Goal: Information Seeking & Learning: Learn about a topic

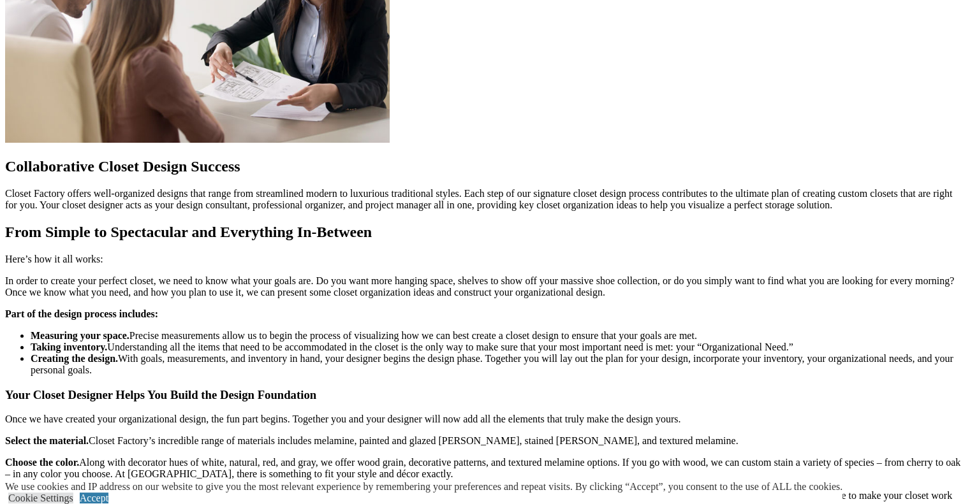
scroll to position [1148, 0]
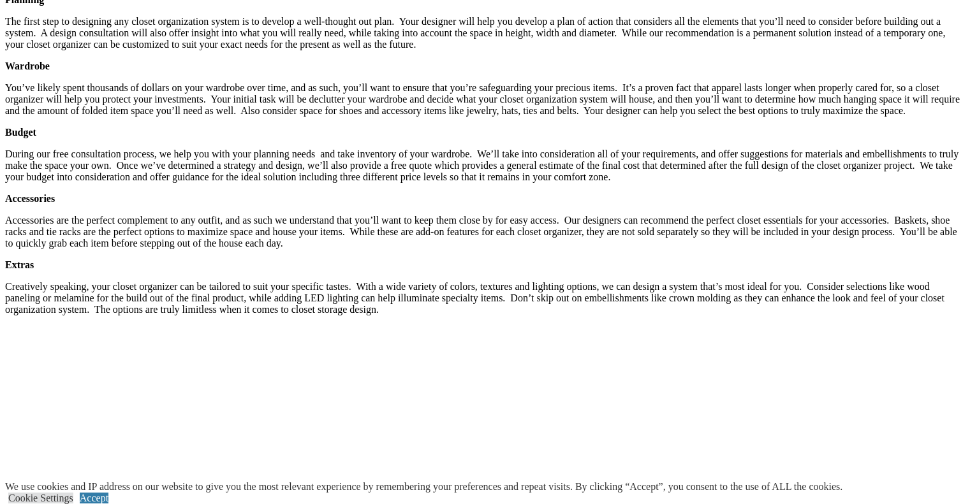
scroll to position [2168, 0]
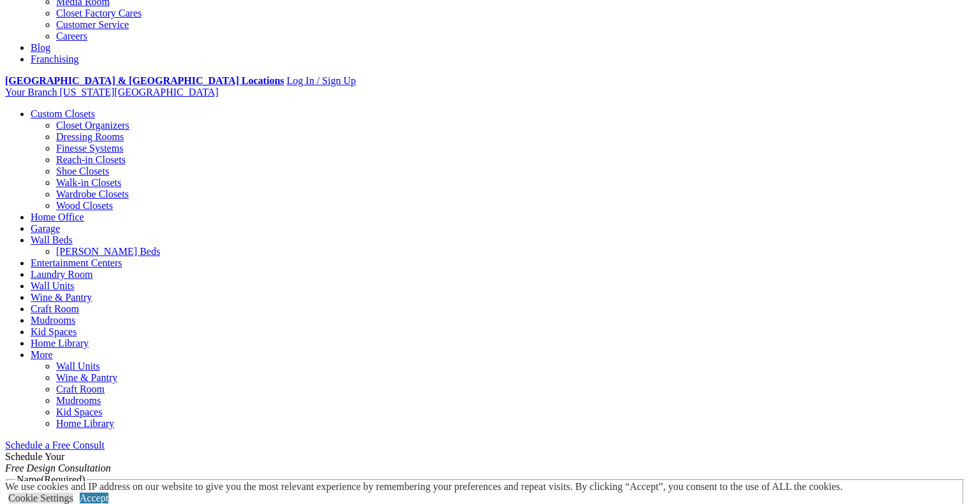
scroll to position [446, 0]
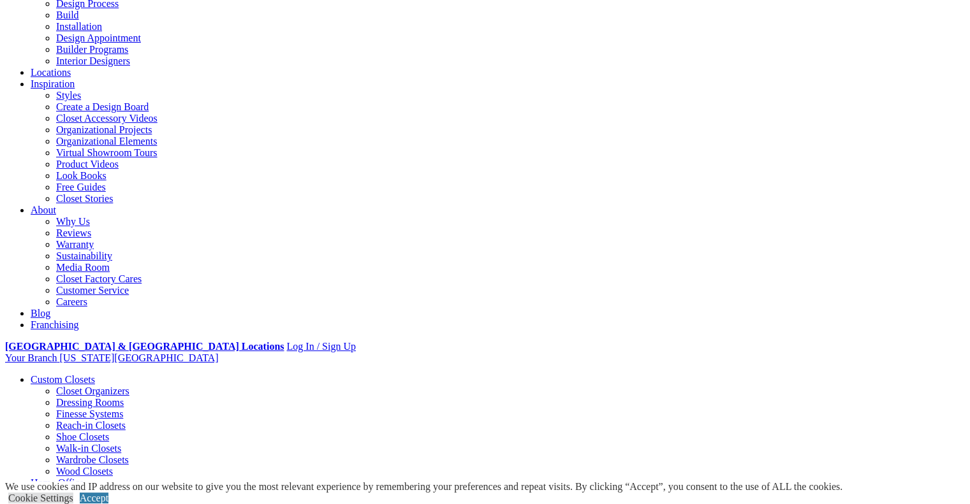
scroll to position [0, 0]
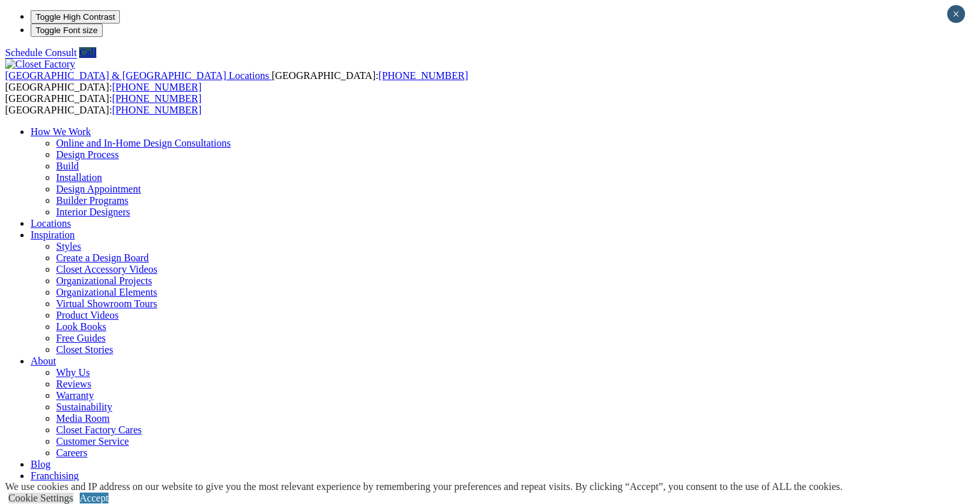
click at [128, 195] on link "Builder Programs" at bounding box center [92, 200] width 72 height 11
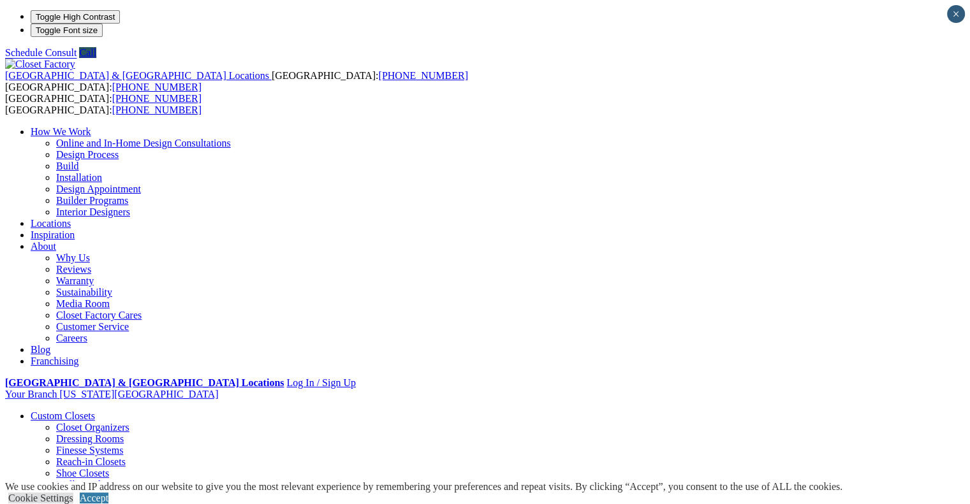
click at [130, 207] on link "Interior Designers" at bounding box center [93, 212] width 74 height 11
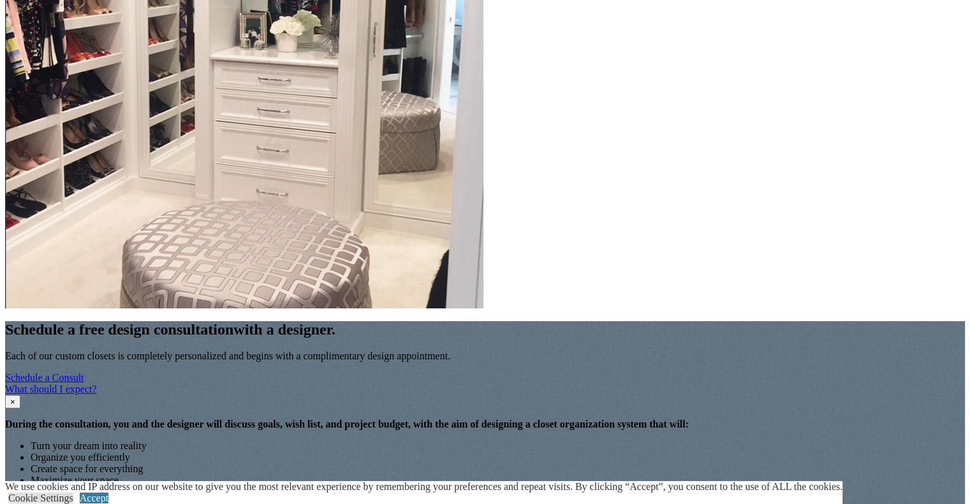
scroll to position [3125, 0]
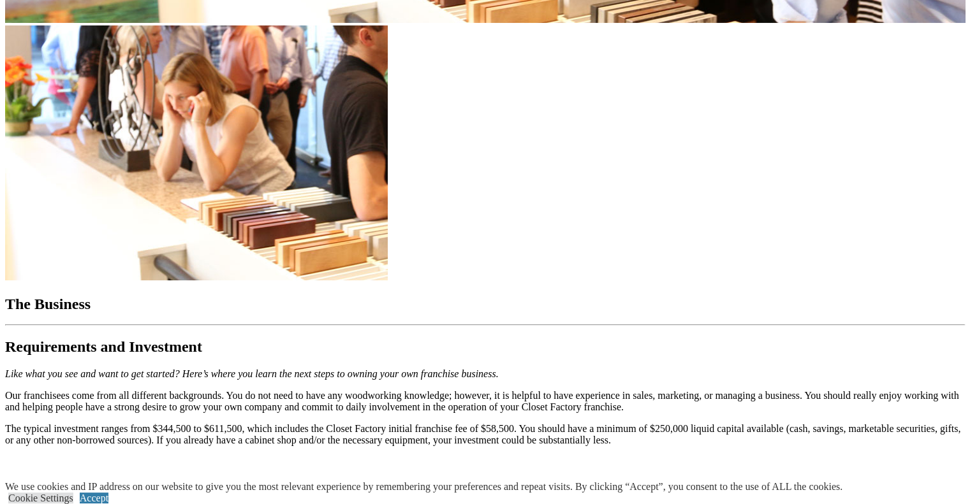
scroll to position [4495, 0]
